Goal: Transaction & Acquisition: Purchase product/service

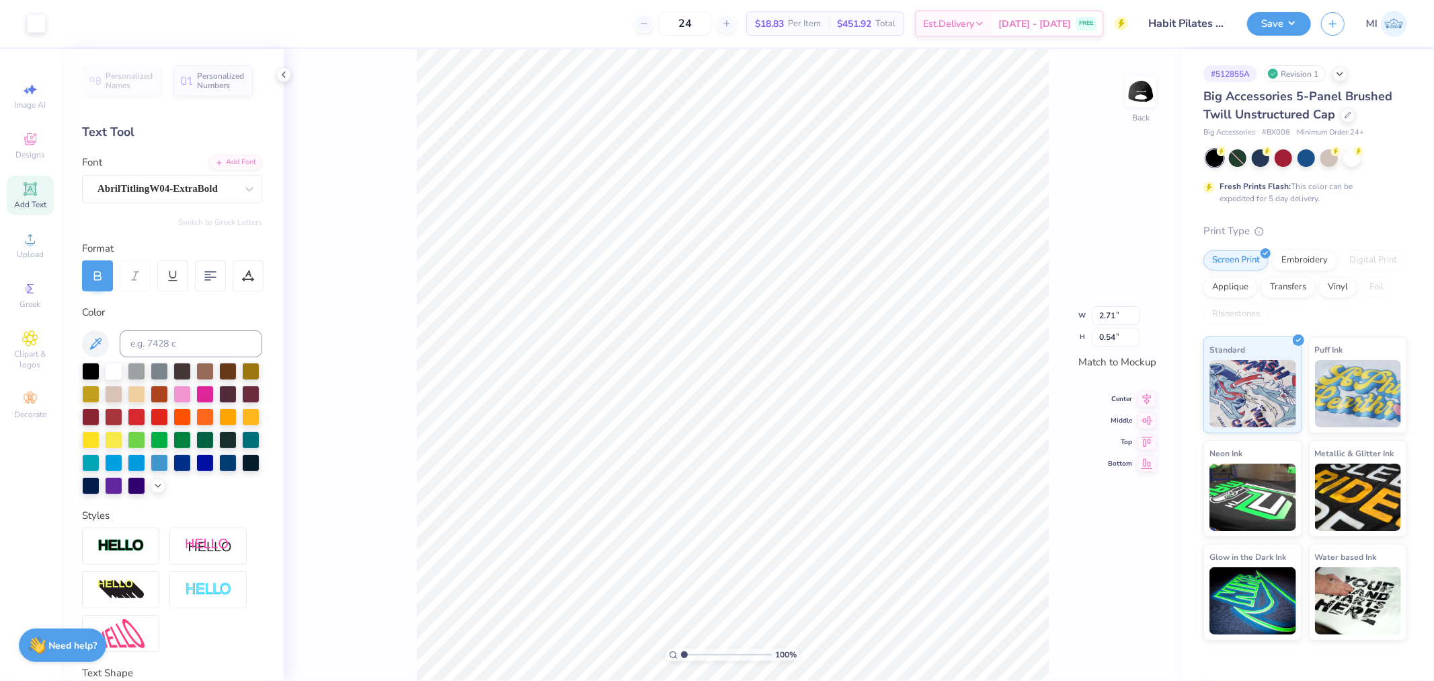
scroll to position [11, 2]
click at [122, 184] on div "AbrilTitlingW04-ExtraBold" at bounding box center [166, 188] width 141 height 21
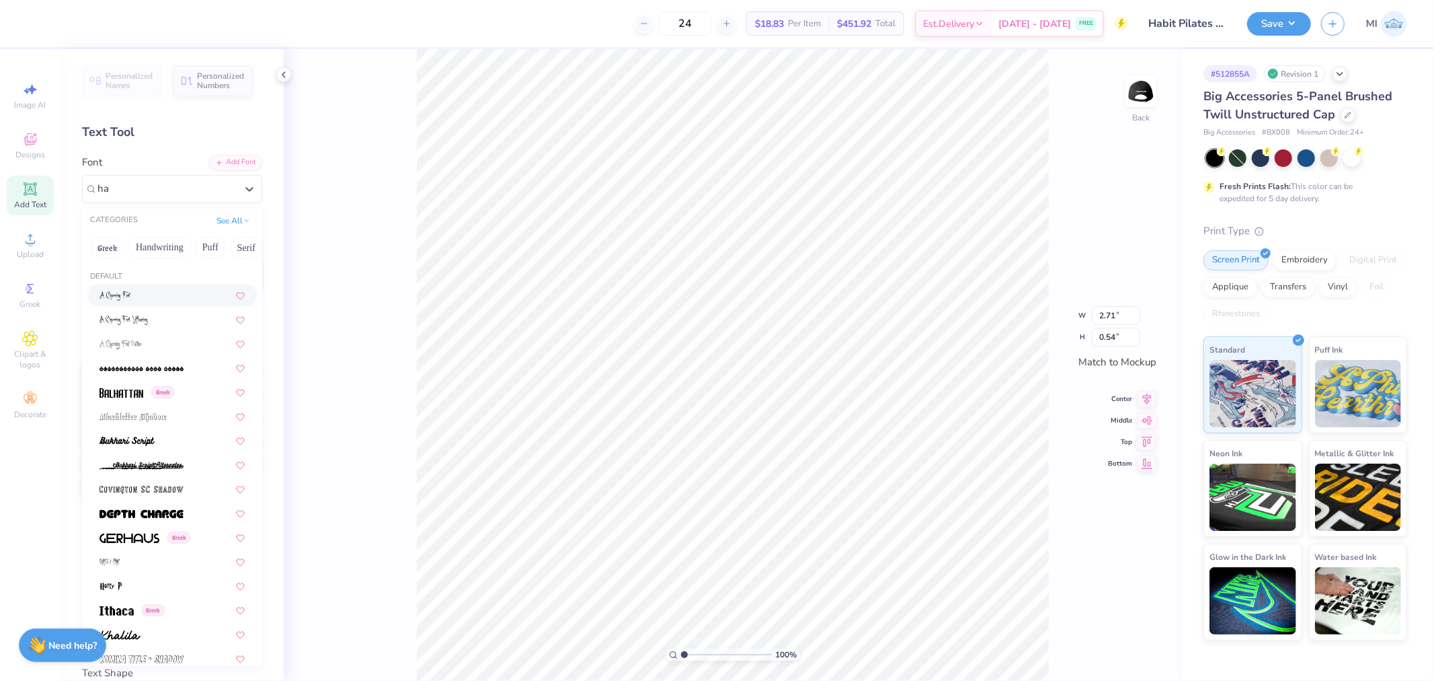
type input "h"
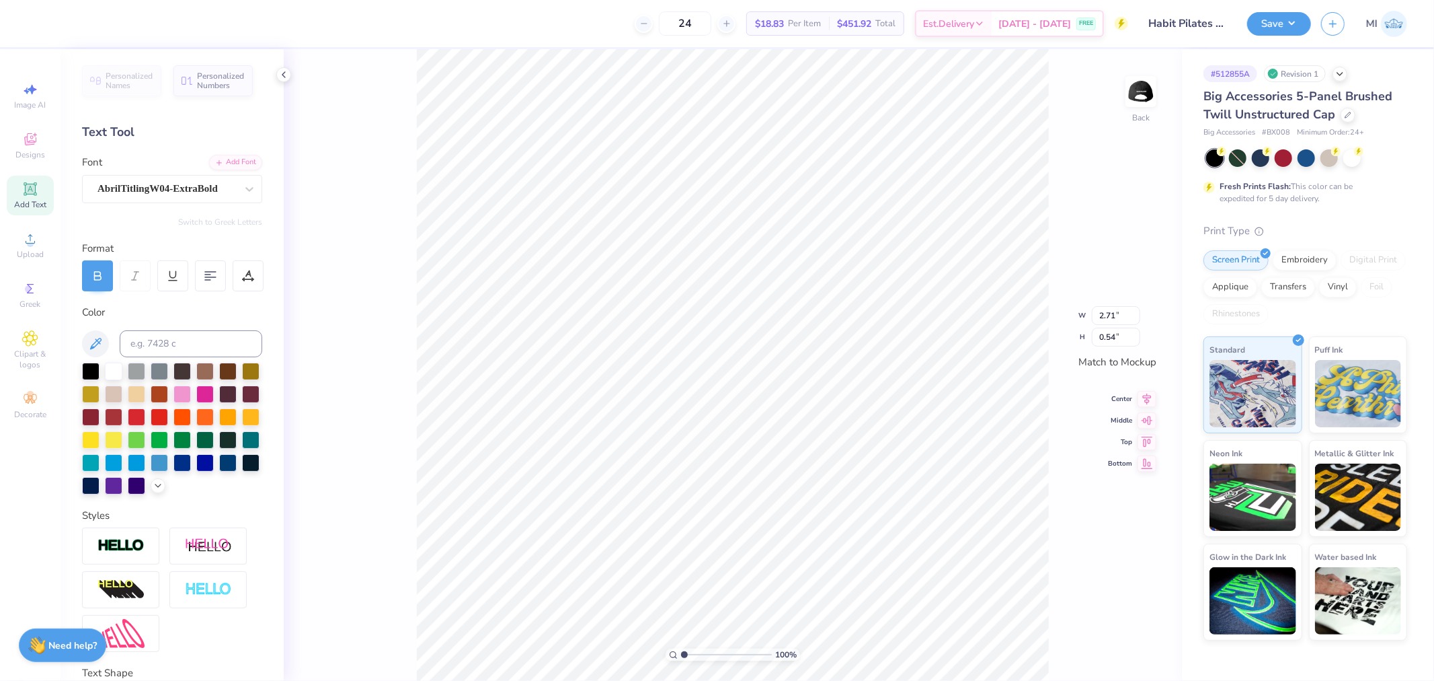
scroll to position [11, 1]
type textarea "habits"
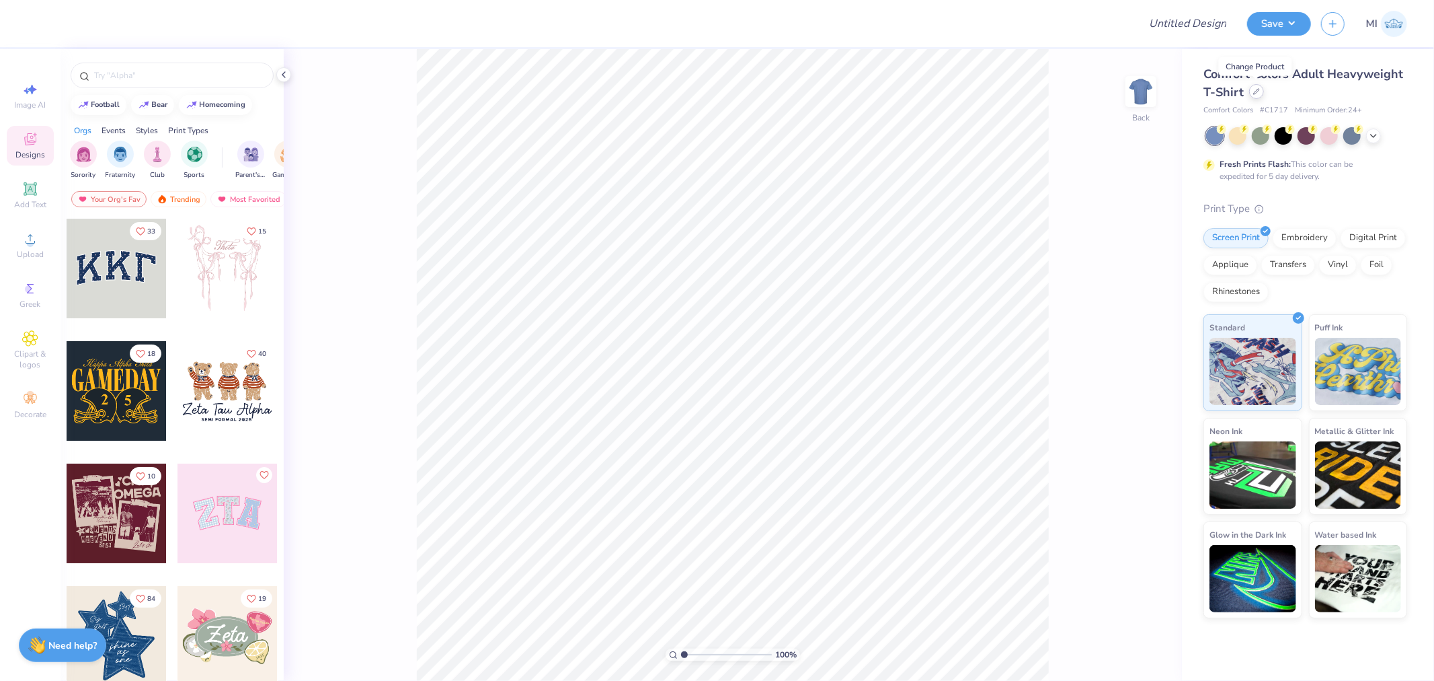
click at [1258, 94] on icon at bounding box center [1257, 91] width 7 height 7
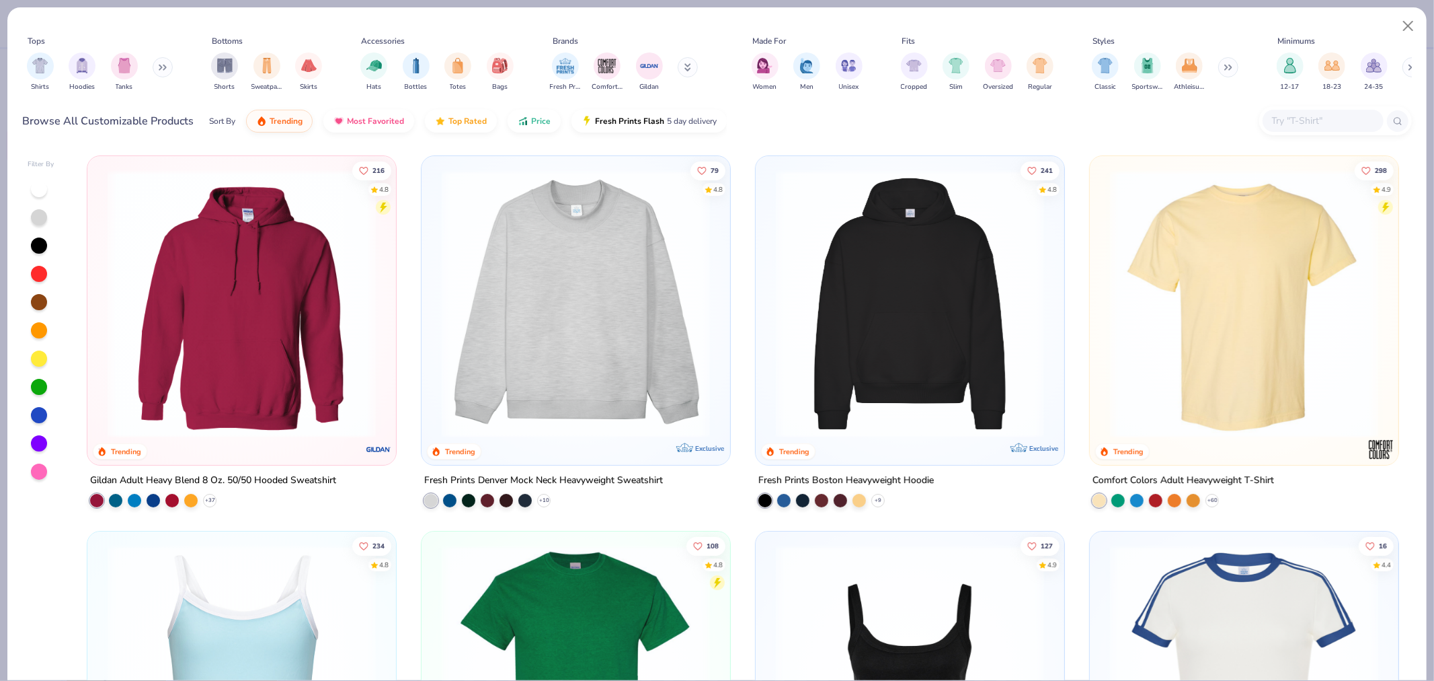
click at [1336, 132] on div at bounding box center [1336, 120] width 153 height 29
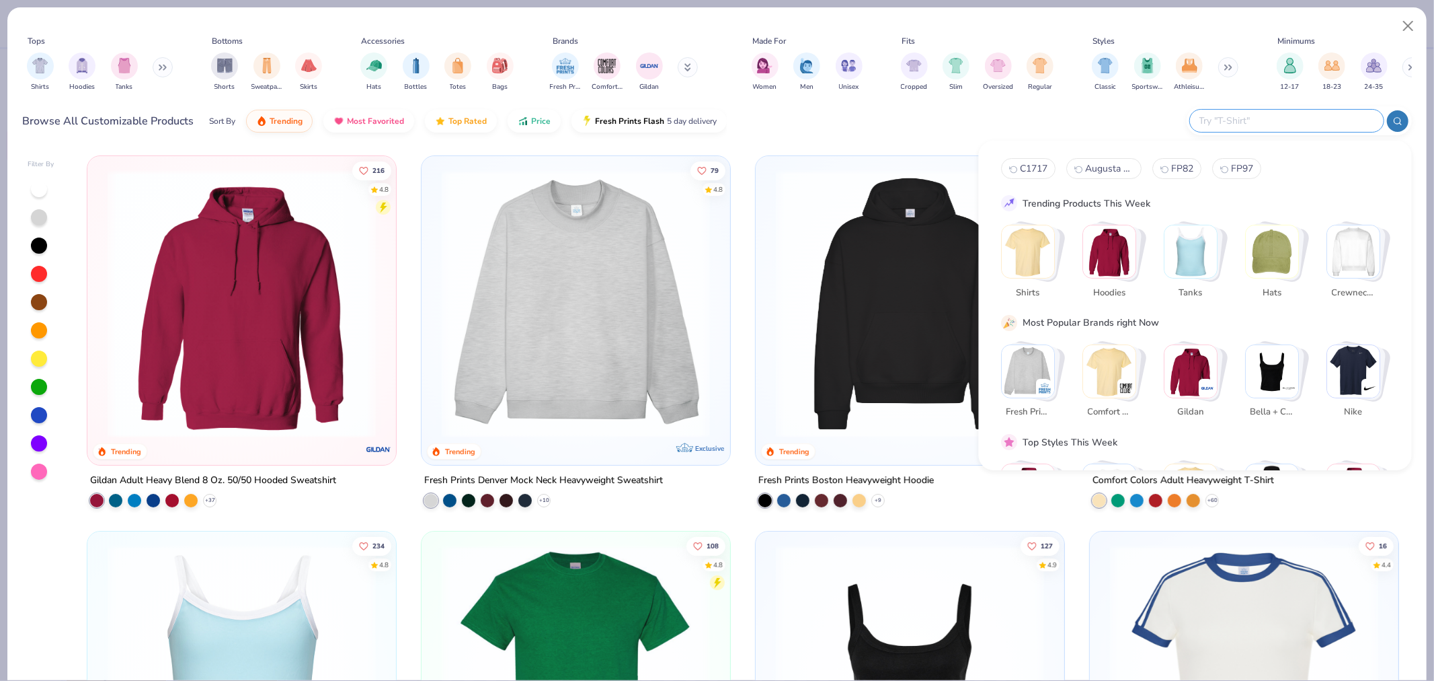
click at [1309, 122] on input "text" at bounding box center [1286, 120] width 176 height 15
type input "8860"
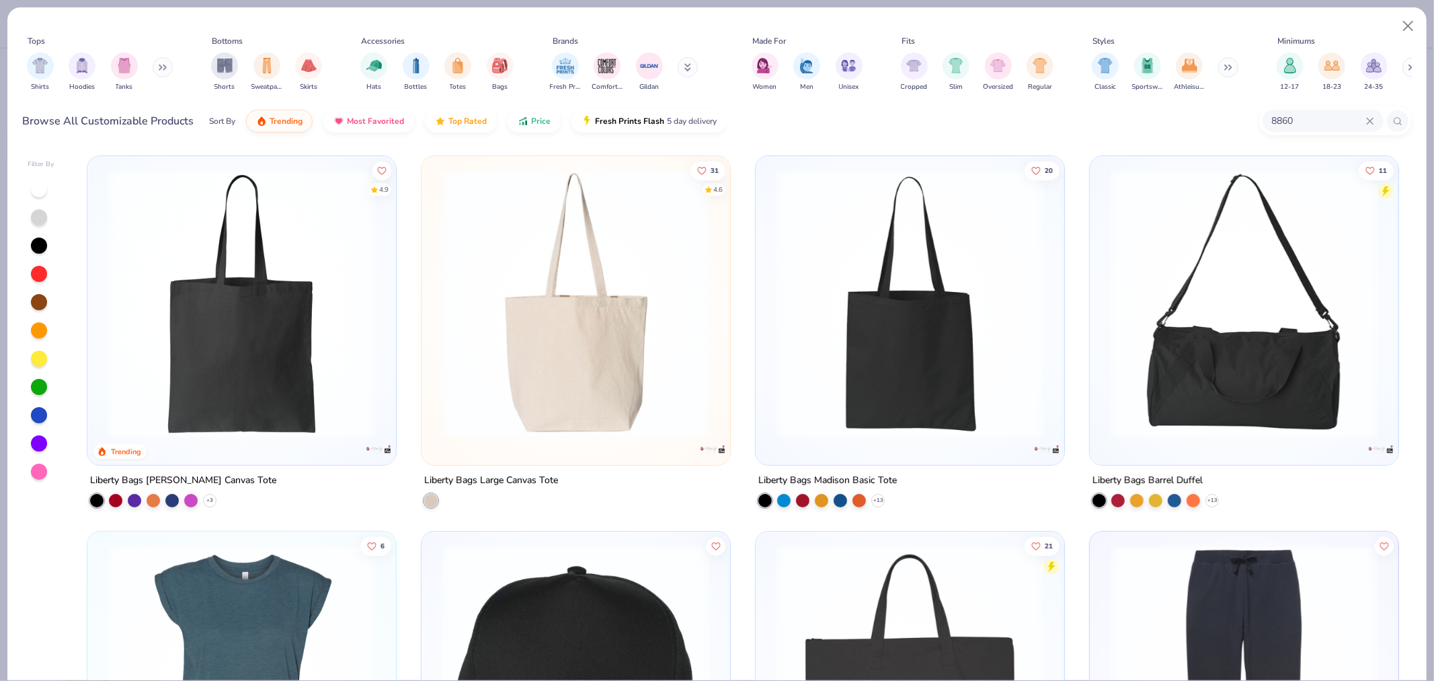
click at [553, 373] on img at bounding box center [576, 303] width 282 height 268
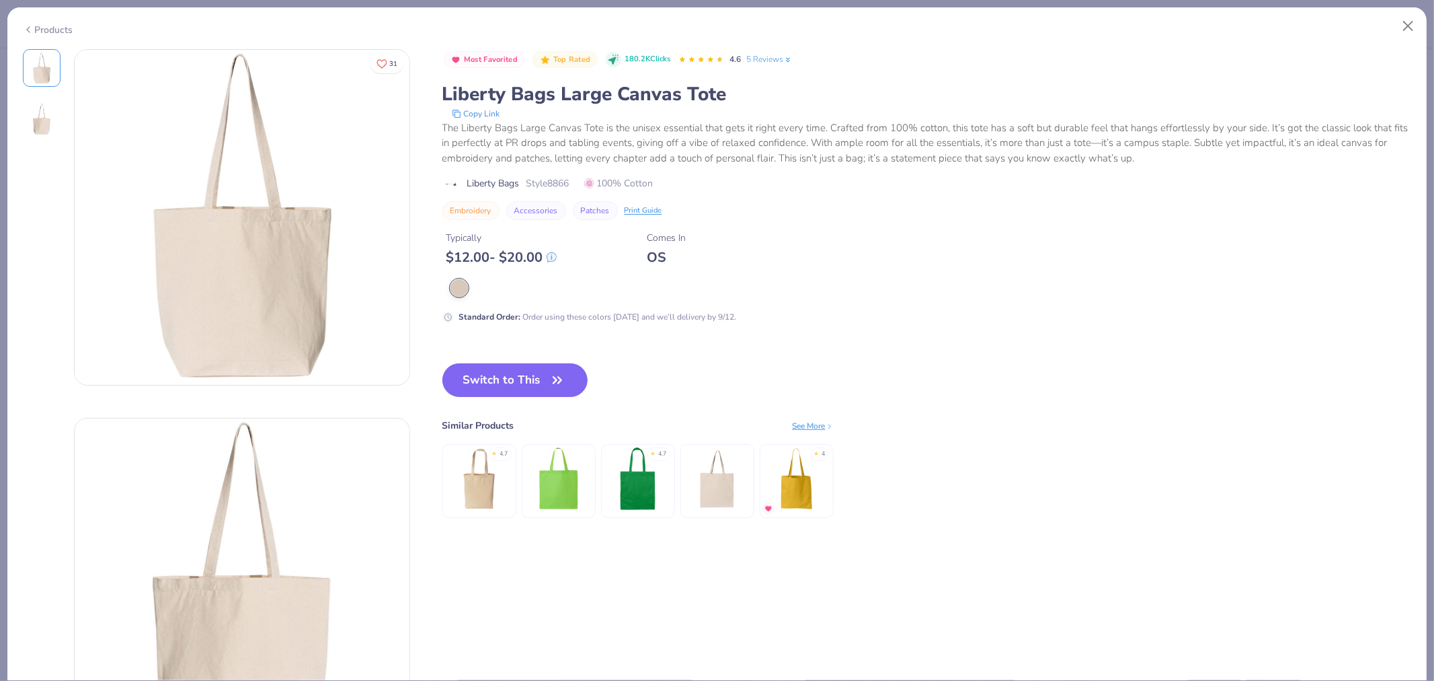
click at [34, 23] on div "Products" at bounding box center [48, 30] width 50 height 14
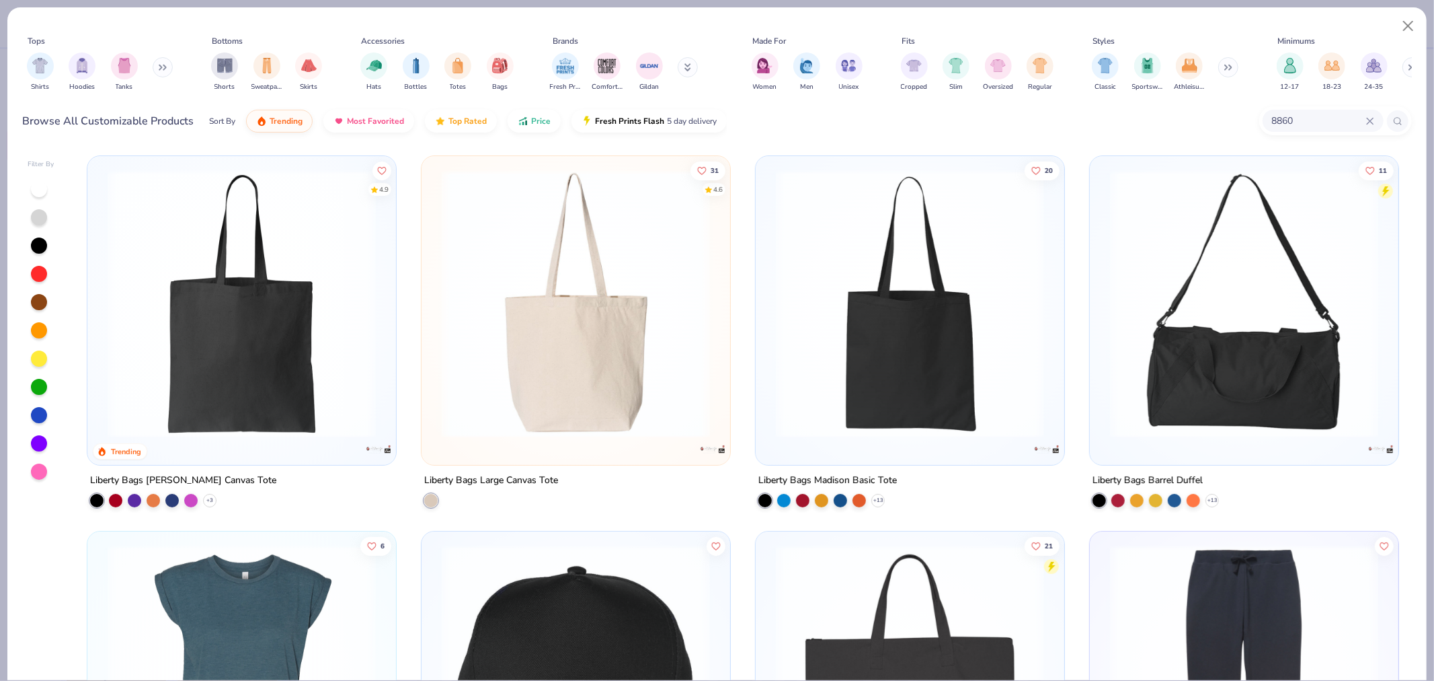
click at [233, 330] on img at bounding box center [242, 303] width 282 height 268
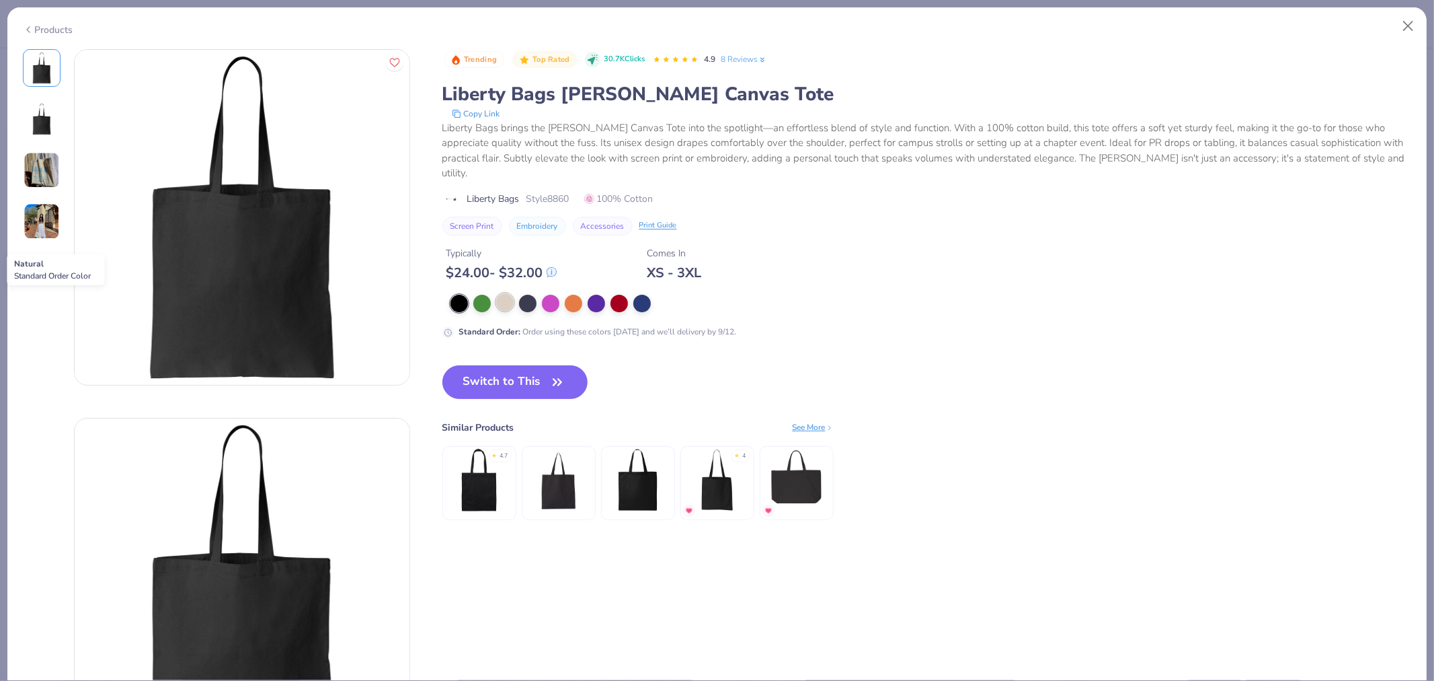
click at [506, 303] on div at bounding box center [504, 301] width 17 height 17
